Goal: Find contact information: Find contact information

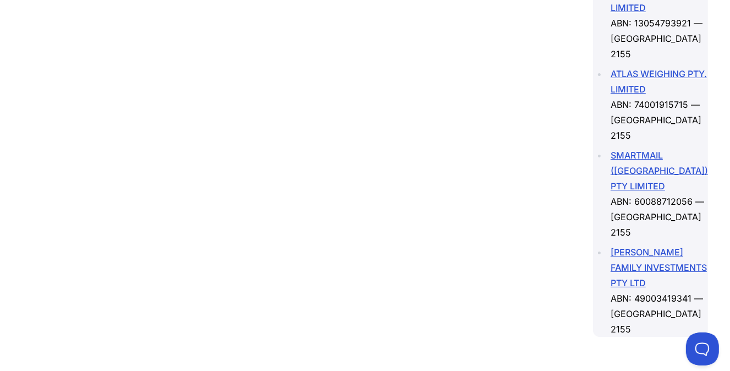
scroll to position [1894, 0]
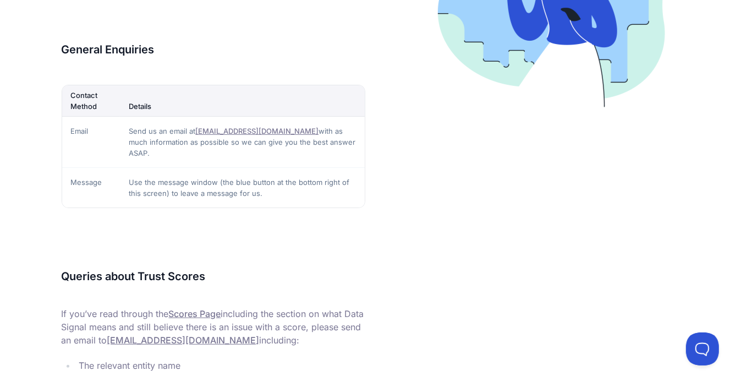
scroll to position [275, 0]
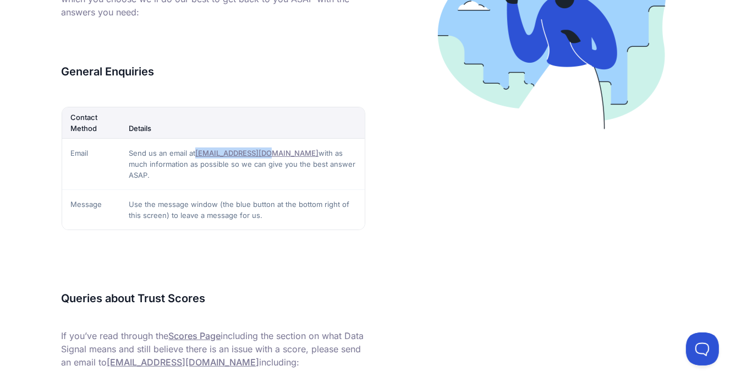
drag, startPoint x: 266, startPoint y: 154, endPoint x: 200, endPoint y: 151, distance: 65.5
click at [200, 151] on td "Send us an email at [EMAIL_ADDRESS][DOMAIN_NAME] with as much information as po…" at bounding box center [242, 163] width 244 height 51
copy link "[EMAIL_ADDRESS][DOMAIN_NAME]"
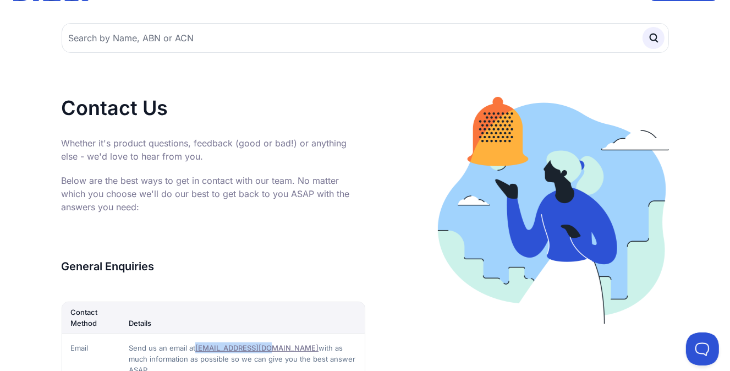
scroll to position [0, 0]
